Goal: Task Accomplishment & Management: Manage account settings

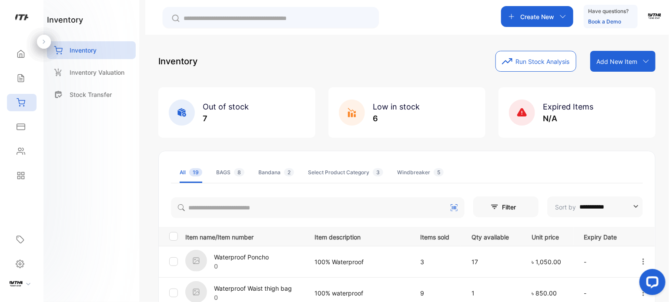
scroll to position [320, 0]
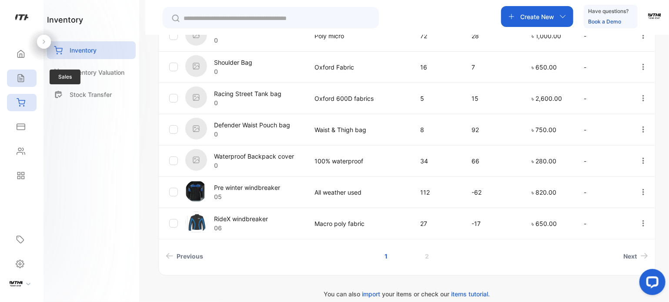
click at [32, 74] on div "Sales" at bounding box center [22, 78] width 30 height 17
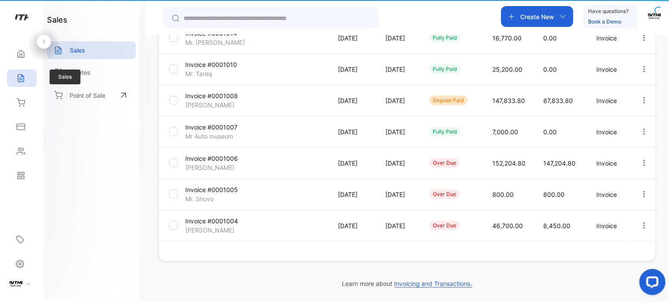
type input "**********"
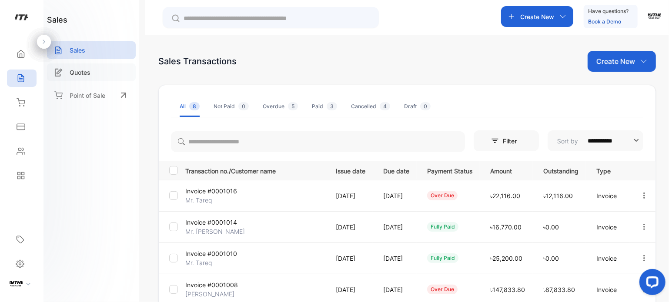
click at [70, 70] on p "Quotes" at bounding box center [80, 72] width 21 height 9
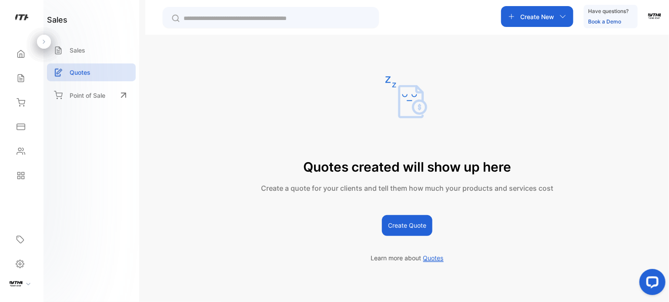
click at [392, 217] on button "Create Quote" at bounding box center [407, 225] width 50 height 21
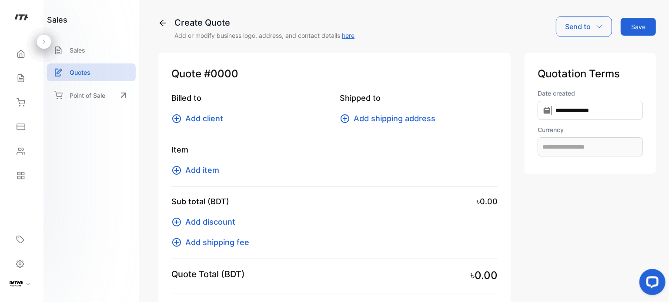
type input "**********"
click at [100, 47] on div "Sales" at bounding box center [91, 50] width 89 height 18
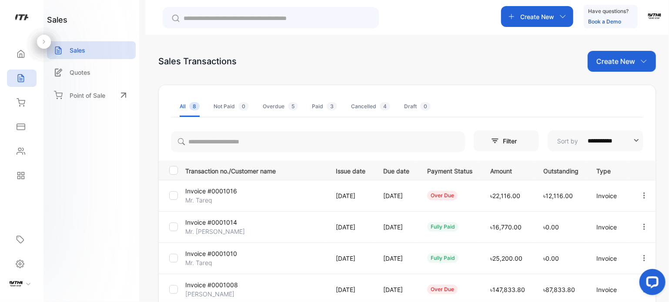
click at [640, 194] on icon "button" at bounding box center [644, 196] width 8 height 8
click at [566, 200] on td "৳12,116.00" at bounding box center [559, 195] width 53 height 31
click at [445, 207] on td "over due" at bounding box center [447, 195] width 63 height 31
click at [640, 195] on icon "button" at bounding box center [644, 196] width 8 height 8
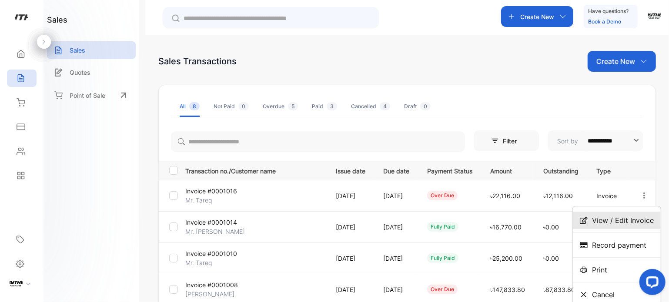
click at [619, 217] on span "View / Edit Invoice" at bounding box center [623, 220] width 62 height 10
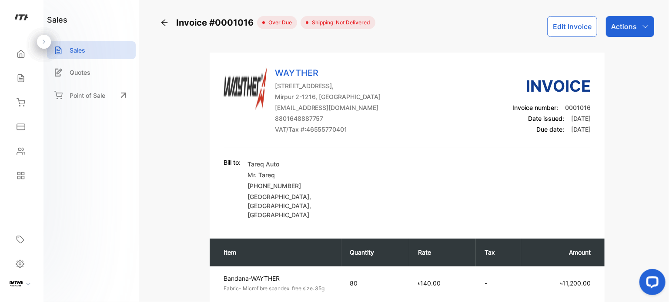
click at [612, 24] on p "Actions" at bounding box center [624, 26] width 26 height 10
click at [452, 131] on div "WAYTHER House-71, Road-05,Block-A, , Dhaka, Mirpur 2-1216, Bangladesh thewaythe…" at bounding box center [406, 107] width 367 height 81
click at [13, 262] on div "Settings" at bounding box center [22, 264] width 26 height 18
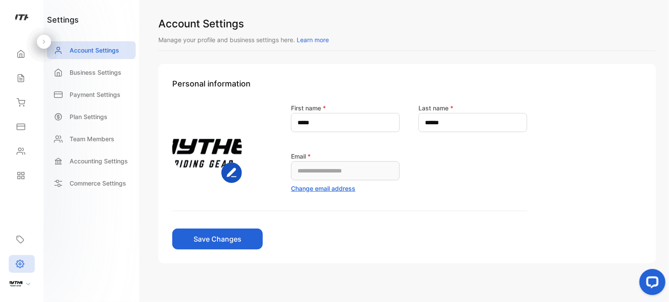
click at [19, 285] on img at bounding box center [16, 282] width 13 height 13
click at [21, 176] on icon at bounding box center [21, 175] width 9 height 9
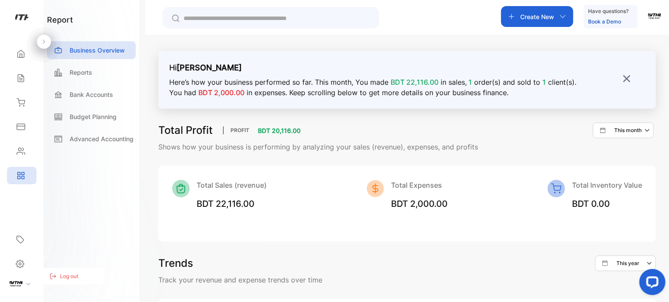
click at [606, 20] on link "Book a Demo" at bounding box center [604, 21] width 33 height 7
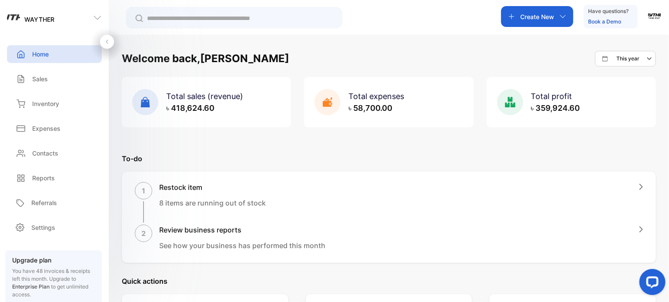
click at [648, 16] on img "button" at bounding box center [654, 15] width 13 height 13
click at [622, 38] on div "View profile" at bounding box center [620, 43] width 80 height 17
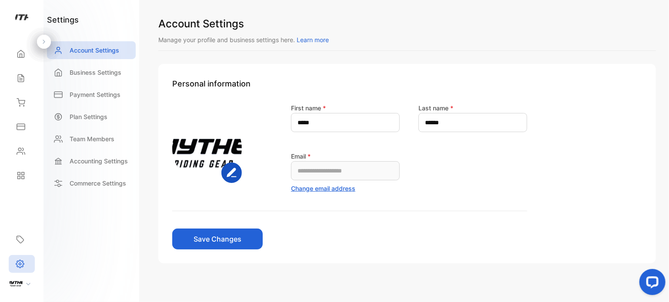
click at [317, 39] on span "Learn more" at bounding box center [312, 39] width 32 height 7
